Goal: Task Accomplishment & Management: Manage account settings

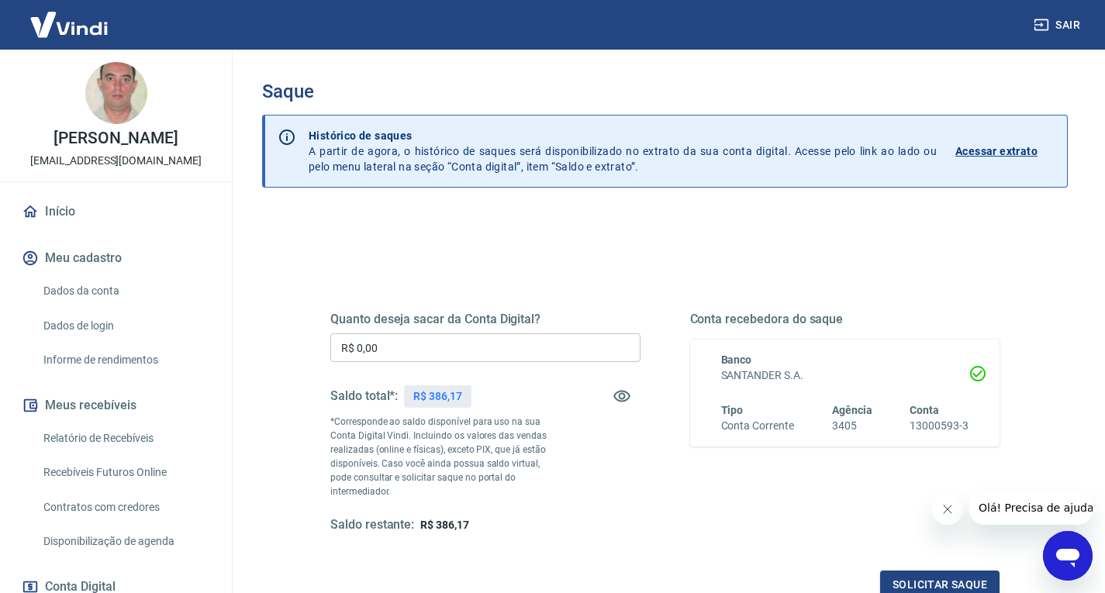
click at [387, 349] on input "R$ 0,00" at bounding box center [485, 347] width 310 height 29
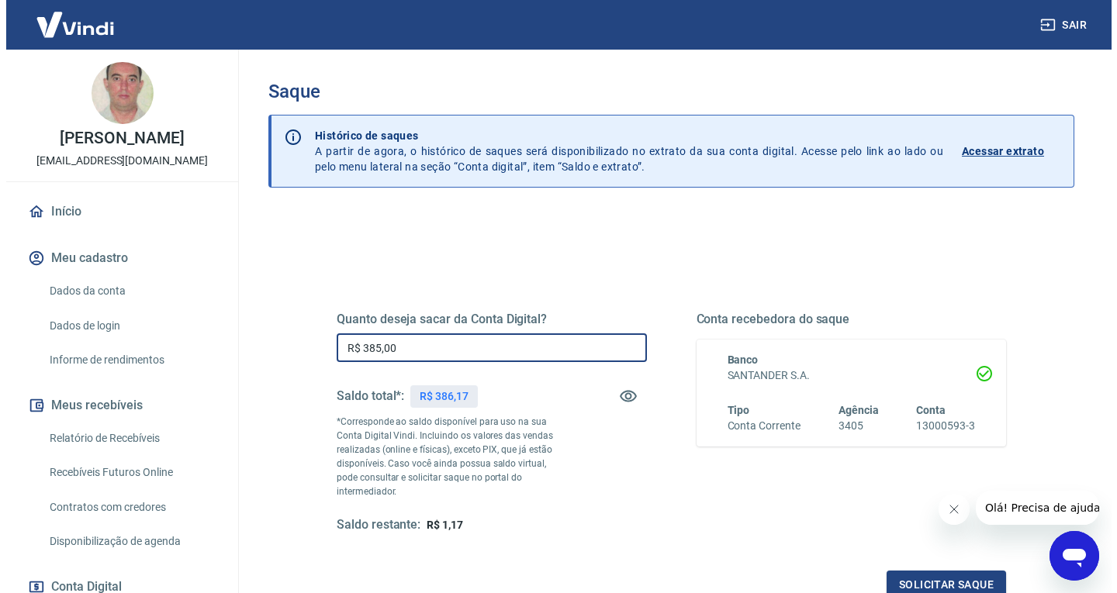
scroll to position [174, 0]
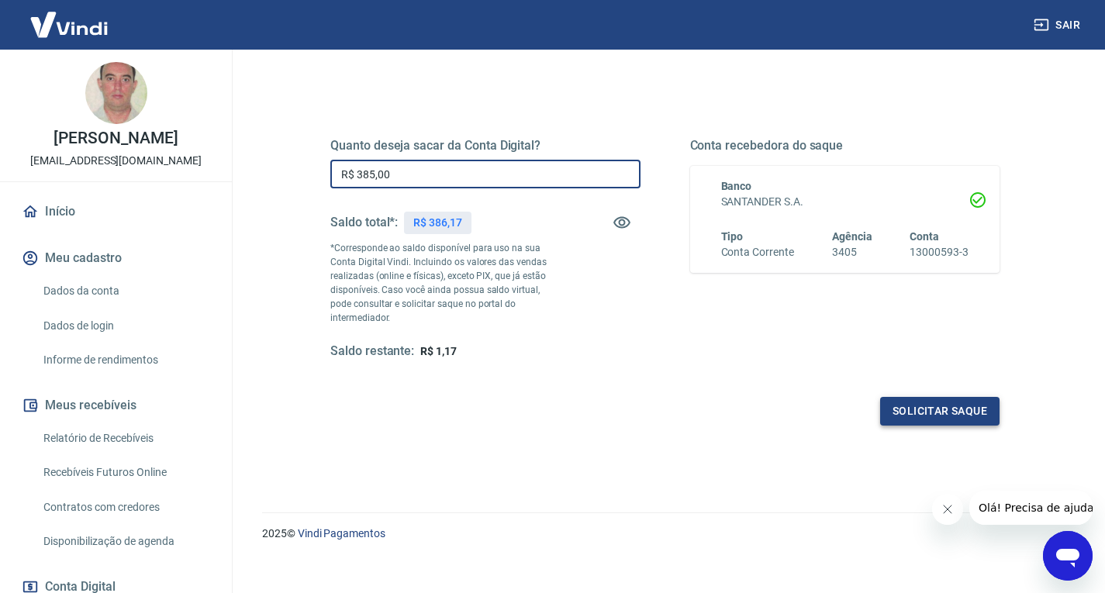
type input "R$ 385,00"
click at [911, 399] on button "Solicitar saque" at bounding box center [939, 411] width 119 height 29
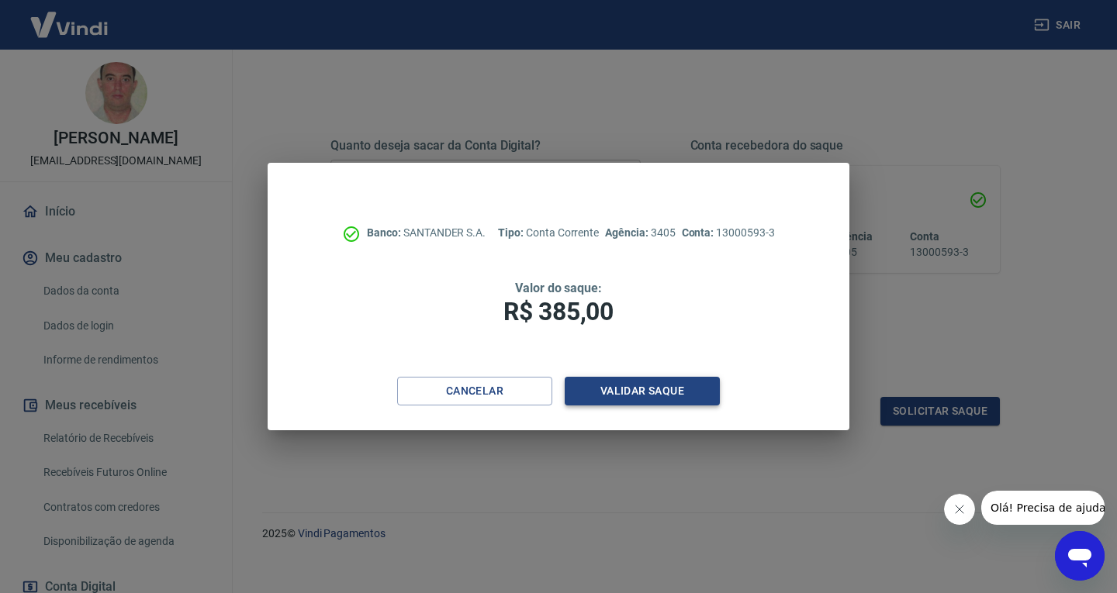
click at [679, 389] on button "Validar saque" at bounding box center [642, 391] width 155 height 29
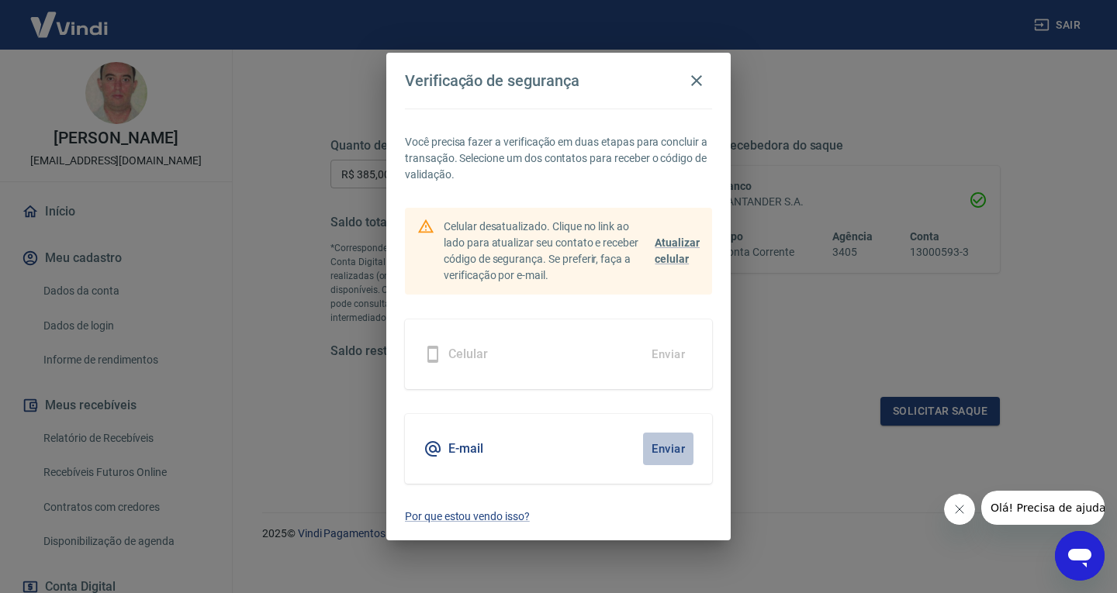
click at [653, 444] on button "Enviar" at bounding box center [668, 449] width 50 height 33
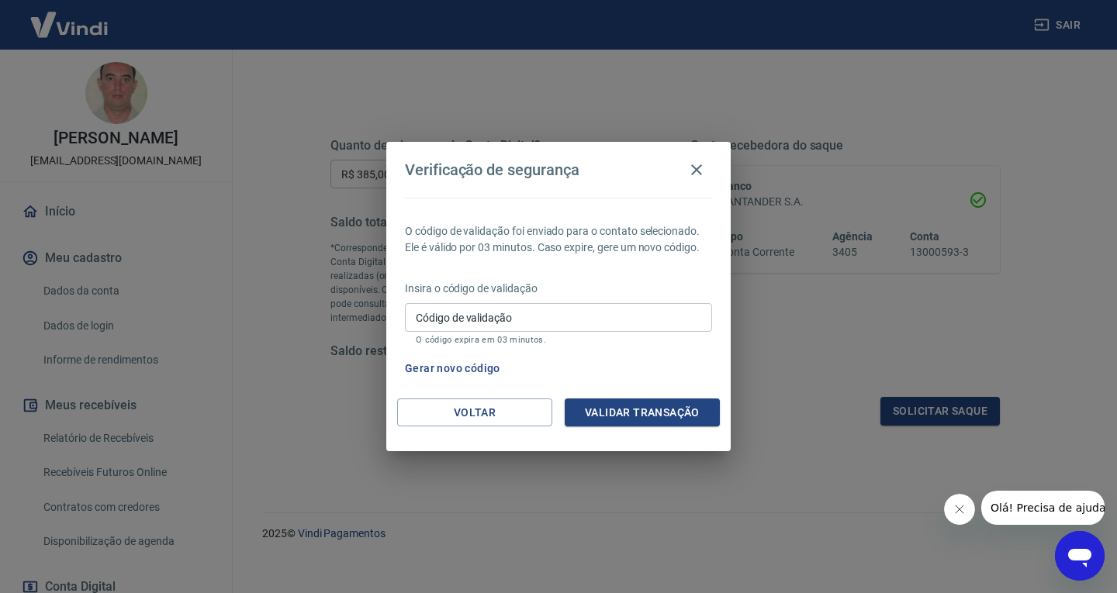
click at [591, 320] on input "Código de validação" at bounding box center [558, 317] width 307 height 29
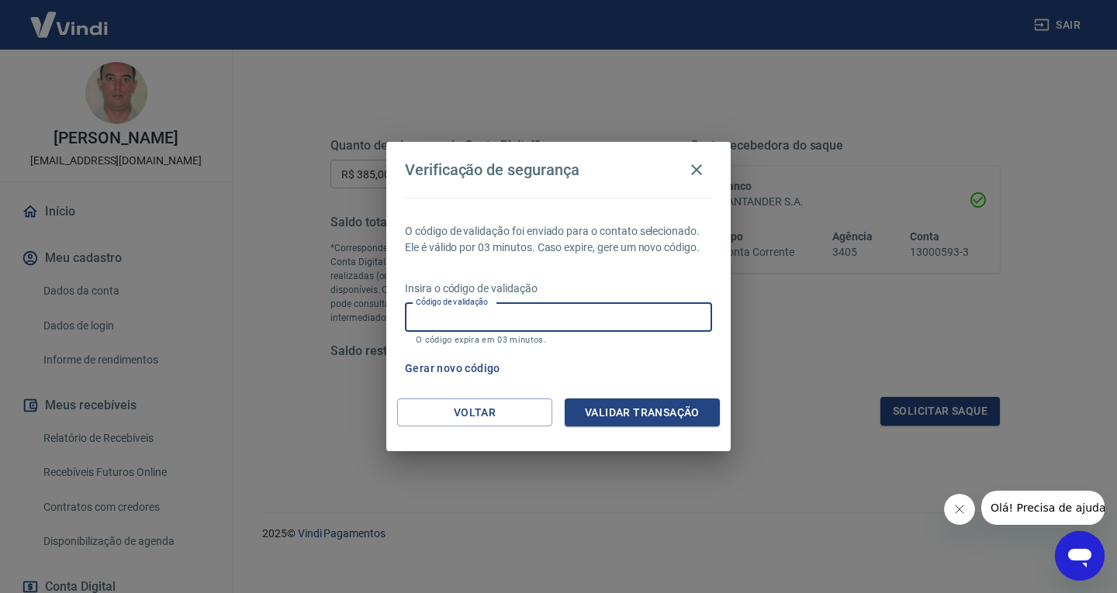
paste input "610027"
type input "610027"
click at [692, 408] on button "Validar transação" at bounding box center [642, 413] width 155 height 29
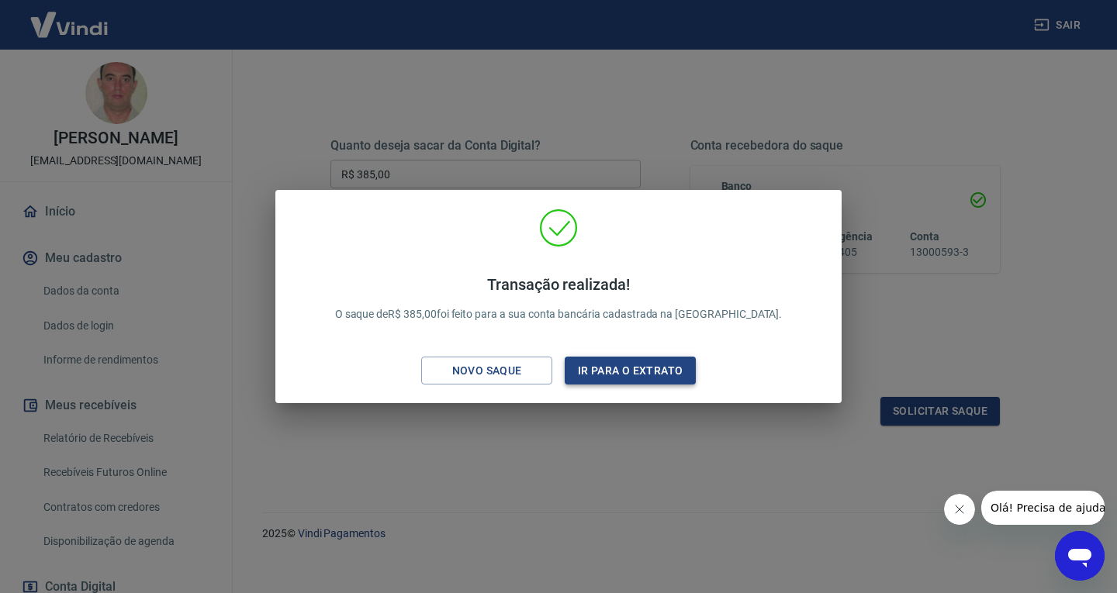
click at [606, 368] on button "Ir para o extrato" at bounding box center [630, 371] width 131 height 29
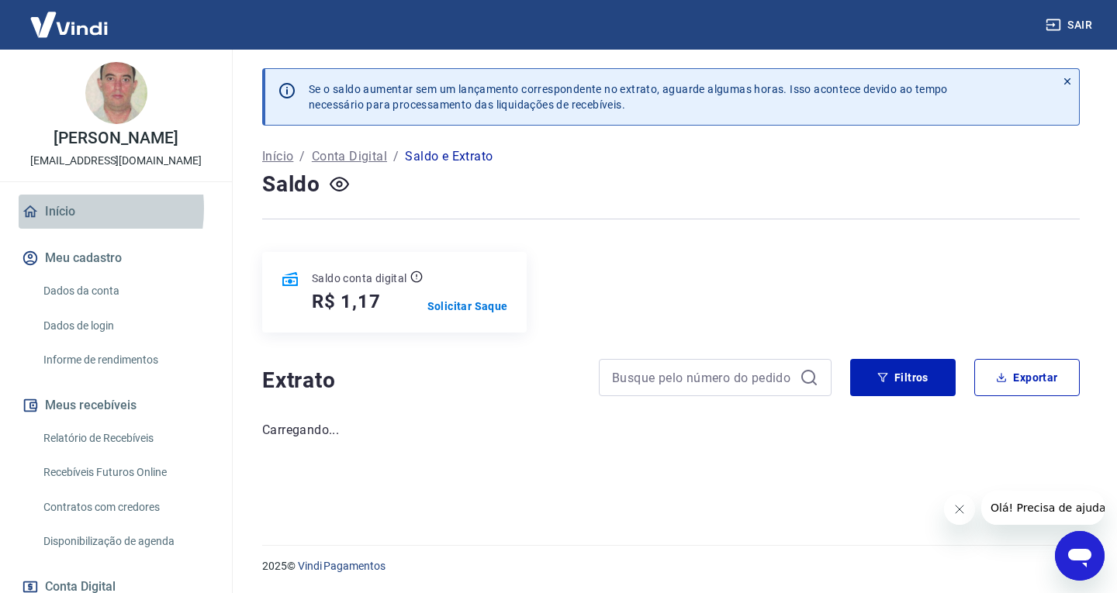
click at [56, 225] on link "Início" at bounding box center [116, 212] width 195 height 34
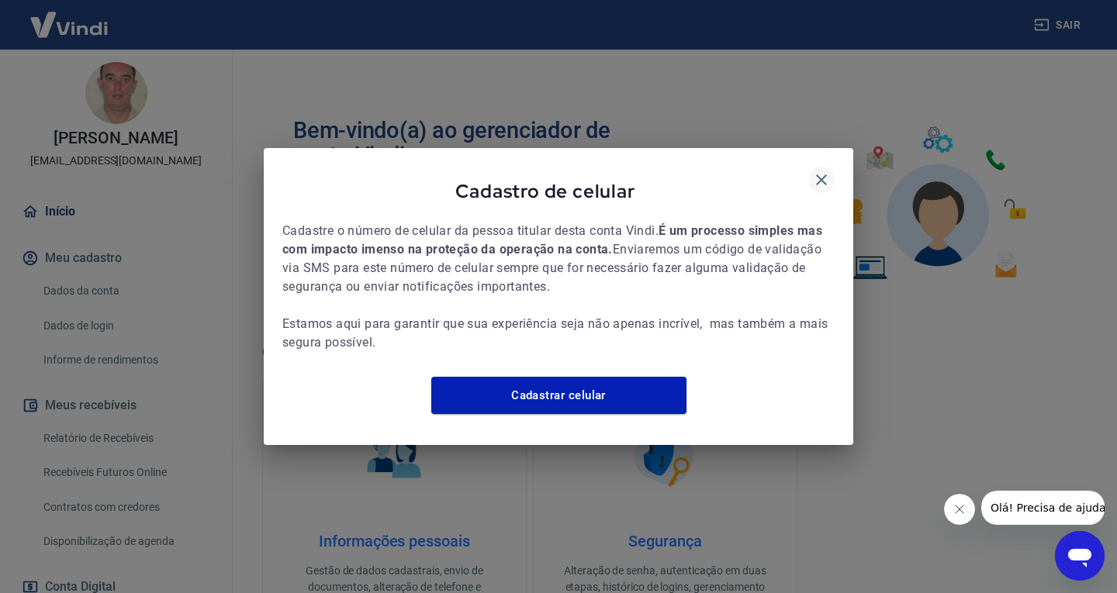
click at [822, 174] on icon "button" at bounding box center [821, 179] width 11 height 11
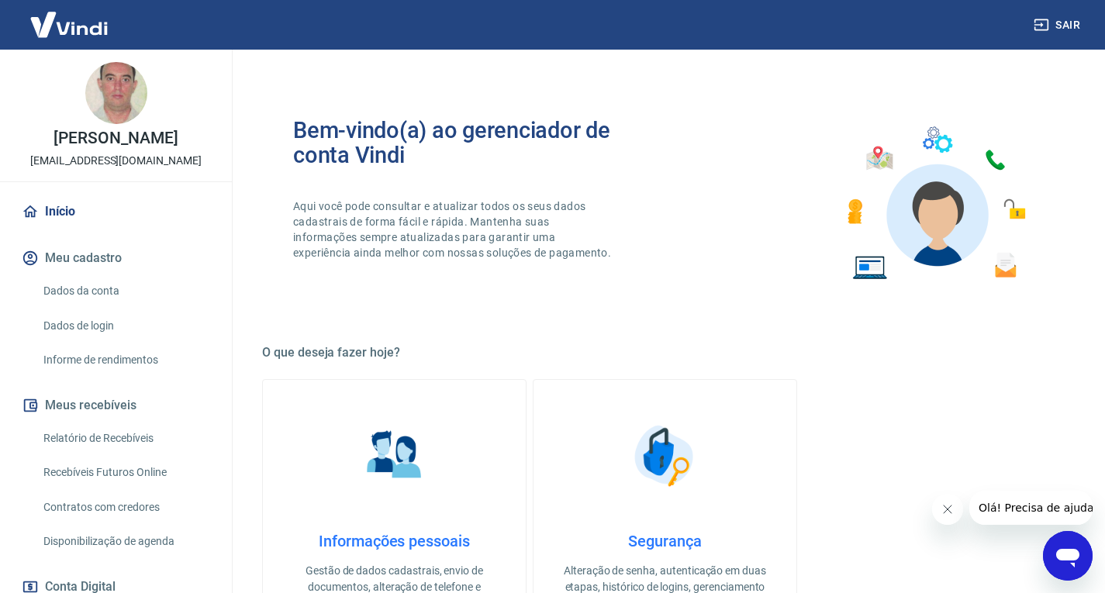
click at [1072, 27] on button "Sair" at bounding box center [1059, 25] width 56 height 29
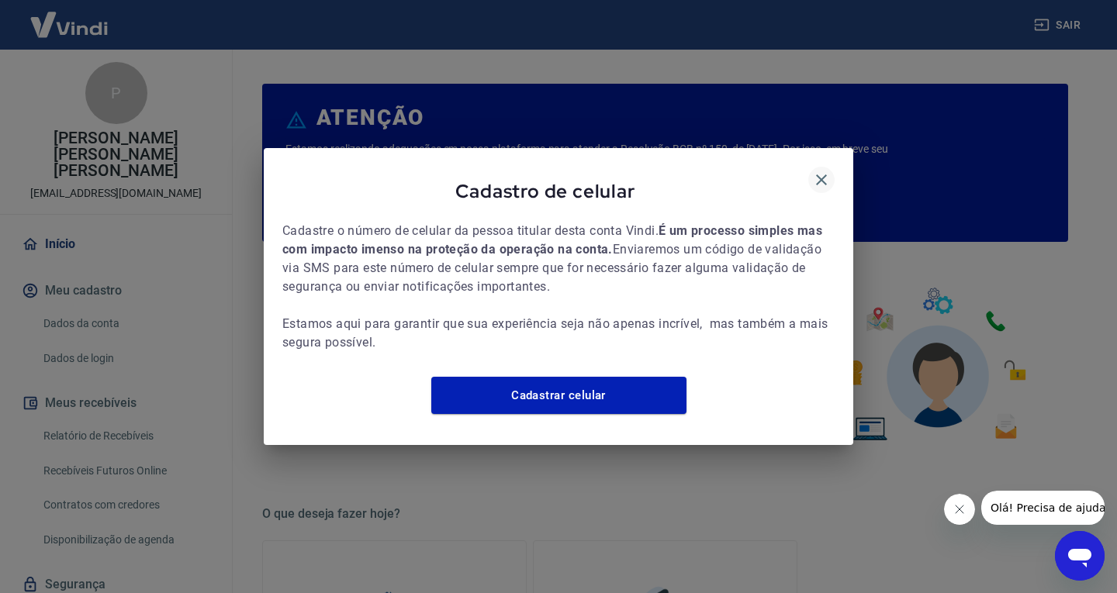
click at [822, 171] on icon "button" at bounding box center [821, 180] width 19 height 19
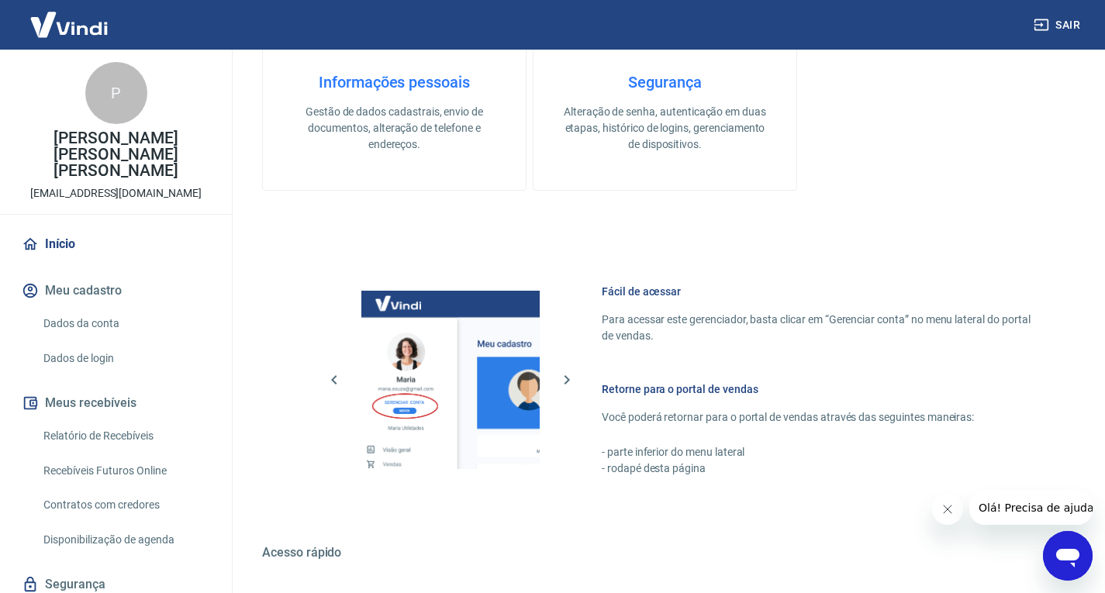
scroll to position [807, 0]
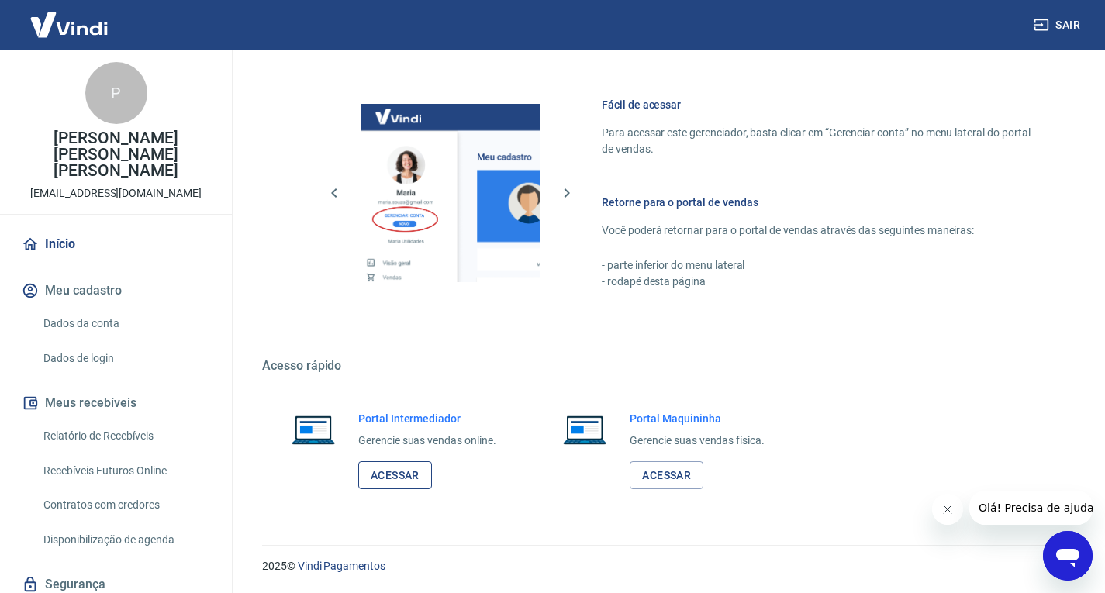
click at [402, 473] on link "Acessar" at bounding box center [395, 475] width 74 height 29
